Goal: Navigation & Orientation: Find specific page/section

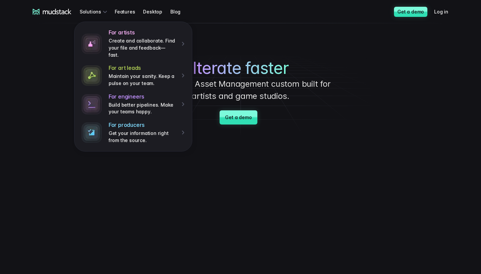
click at [57, 11] on icon at bounding box center [57, 11] width 29 height 5
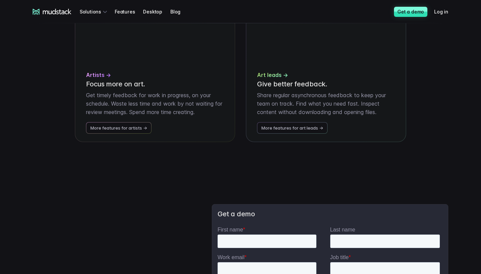
scroll to position [1708, 0]
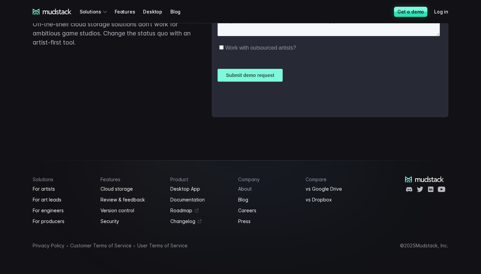
click at [247, 189] on link "About" at bounding box center [268, 189] width 60 height 8
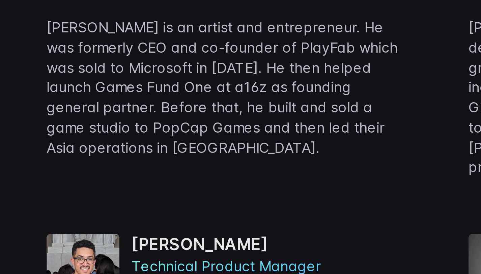
scroll to position [152, 0]
